Goal: Task Accomplishment & Management: Manage account settings

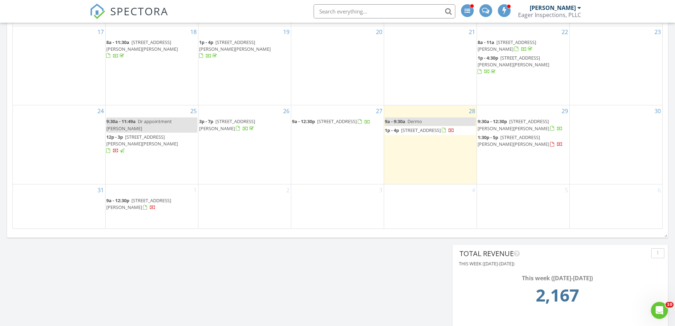
scroll to position [532, 0]
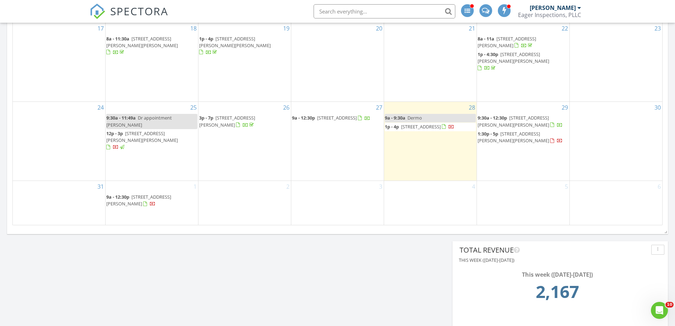
click at [403, 130] on span "1374 Union Rd, Celina 75009" at bounding box center [421, 126] width 40 height 6
click at [330, 102] on div "20" at bounding box center [337, 62] width 93 height 79
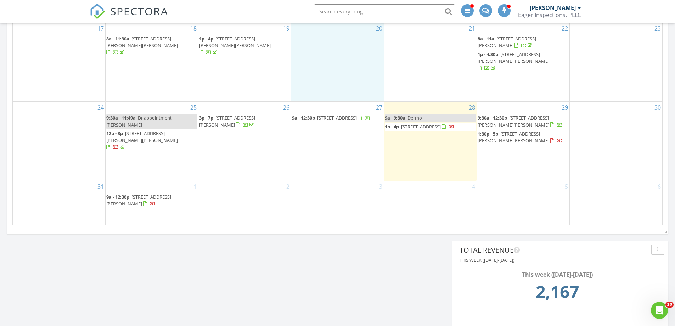
click at [325, 121] on span "8217 Burleigh St, Frisco 75035" at bounding box center [337, 117] width 40 height 6
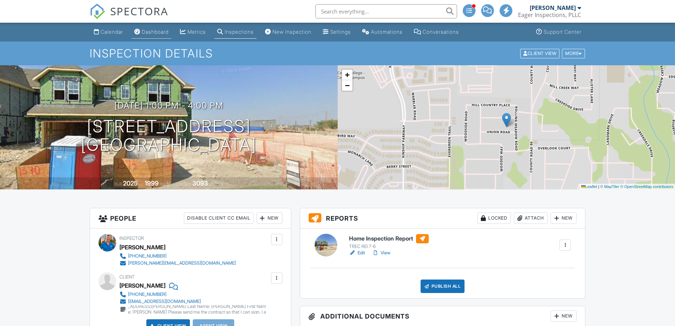
click at [161, 35] on link "Dashboard" at bounding box center [152, 32] width 40 height 13
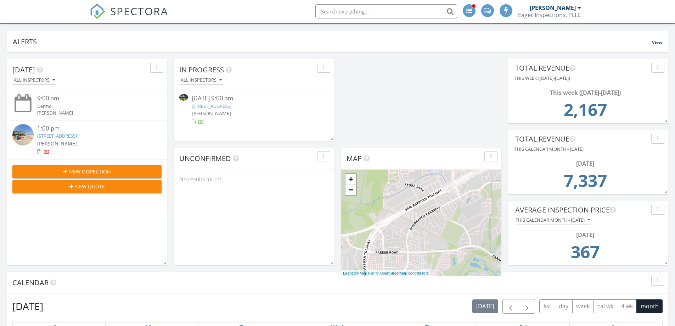
scroll to position [35, 0]
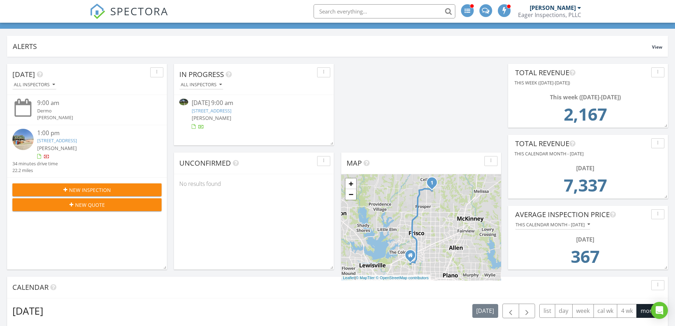
click at [231, 110] on link "8217 Burleigh St, Frisco, TX 75035" at bounding box center [212, 110] width 40 height 6
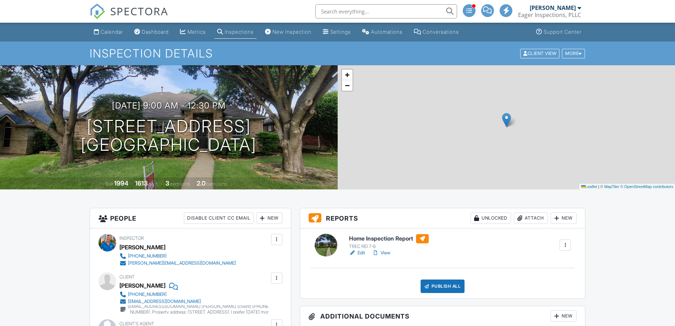
click at [571, 212] on div "New" at bounding box center [564, 217] width 26 height 11
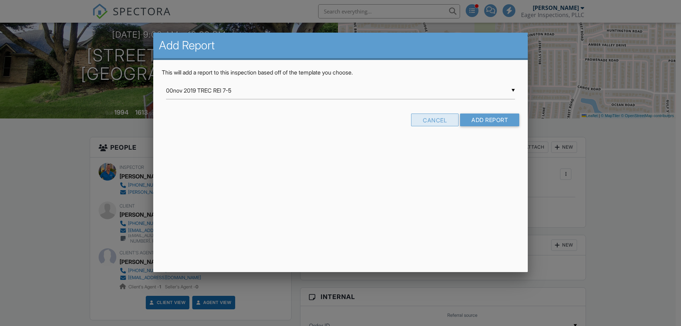
click at [425, 116] on div "Cancel" at bounding box center [434, 119] width 47 height 13
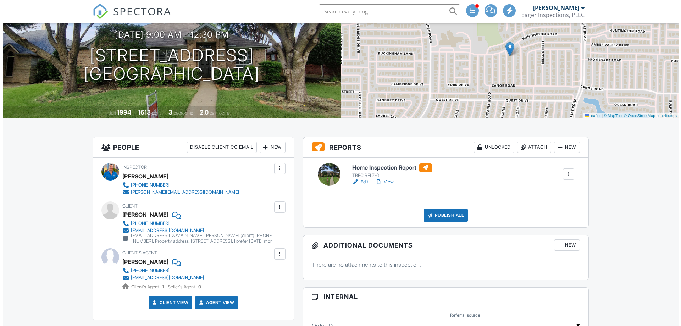
scroll to position [0, 0]
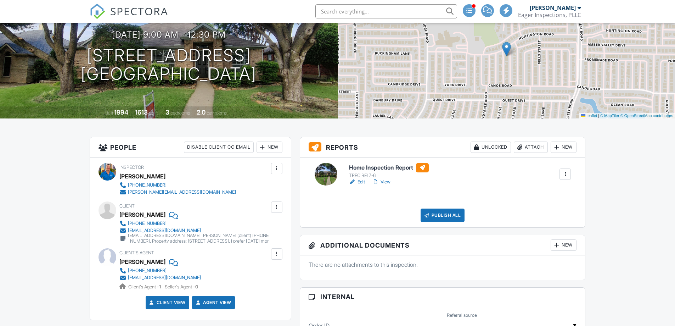
click at [519, 147] on div at bounding box center [519, 147] width 7 height 7
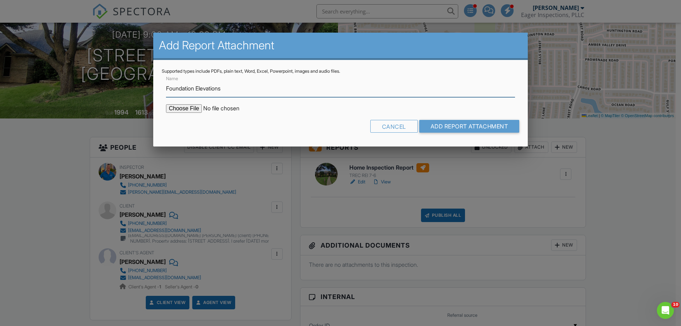
type input "Foundation Elevations"
click at [181, 103] on form "Name Foundation Elevations Cancel Add Report Attachment" at bounding box center [340, 106] width 357 height 64
click at [184, 107] on input "file" at bounding box center [226, 108] width 121 height 9
type input "C:\fakepath\5208 Burleigh St Foundation Elevations.pdf"
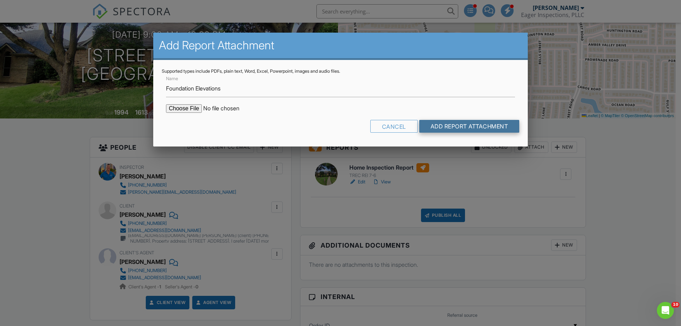
click at [444, 128] on input "Add Report Attachment" at bounding box center [469, 126] width 100 height 13
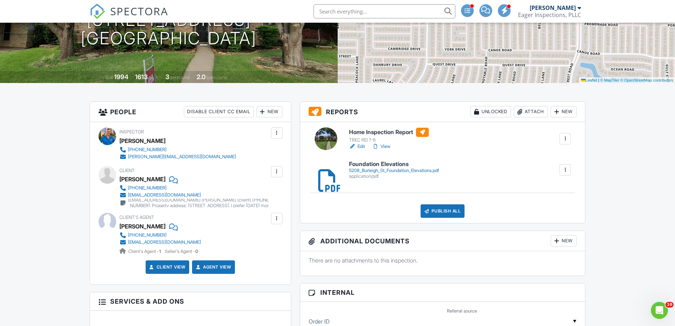
click at [537, 115] on div "Attach" at bounding box center [531, 111] width 34 height 11
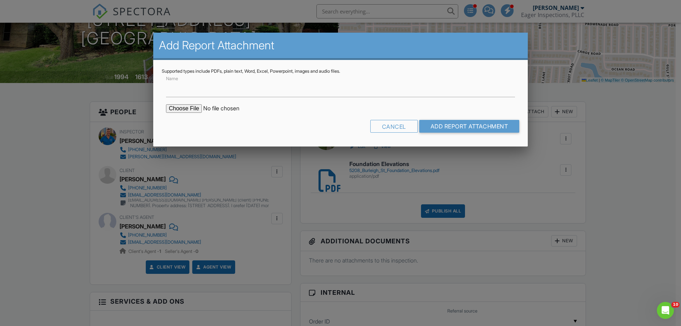
click at [186, 110] on input "file" at bounding box center [226, 108] width 121 height 9
type input "C:\fakepath\250828_WDI_0000023470_8217_Burleigh_Street_Frisco_TX_75035.pdf"
click at [246, 93] on input "Name" at bounding box center [340, 88] width 349 height 17
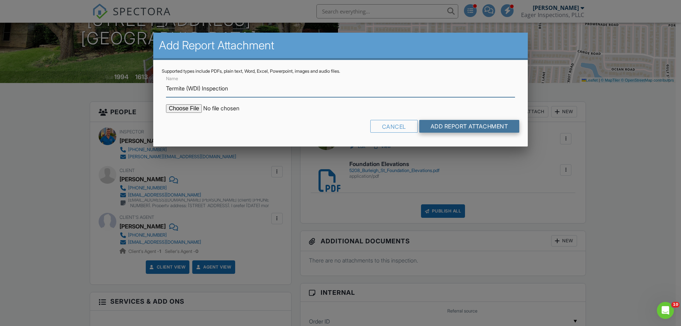
type input "Termite (WDI) Inspection"
click at [468, 131] on input "Add Report Attachment" at bounding box center [469, 126] width 100 height 13
